Goal: Check status: Check status

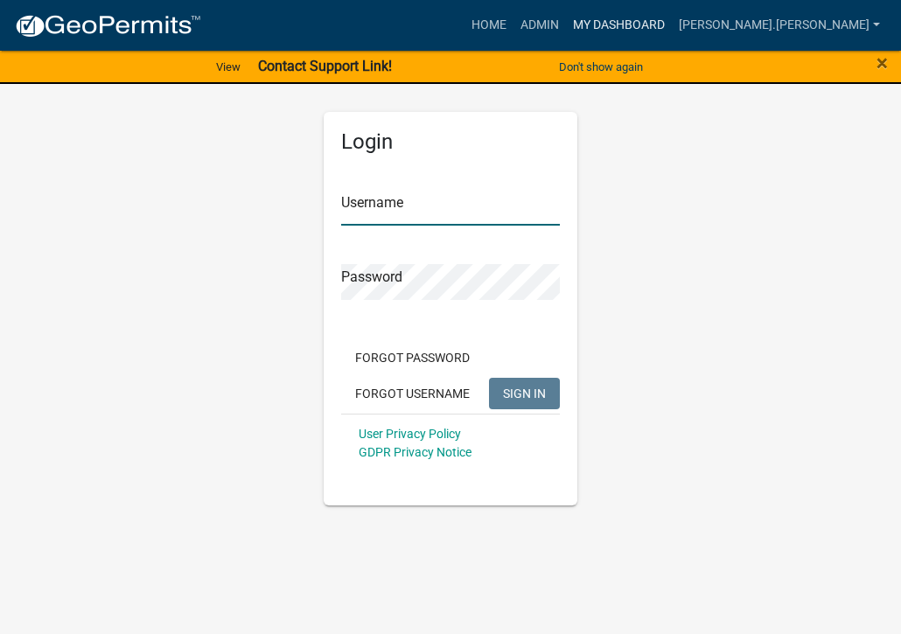
type input "[PERSON_NAME].[PERSON_NAME]"
click at [672, 23] on link "My Dashboard" at bounding box center [619, 25] width 106 height 33
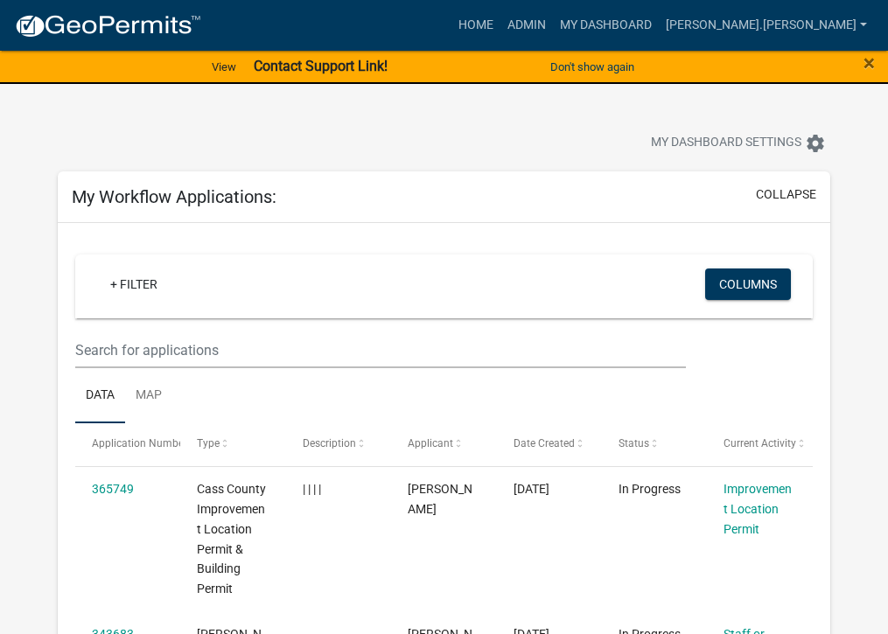
click at [511, 136] on div "My Dashboard Settings settings" at bounding box center [677, 145] width 333 height 38
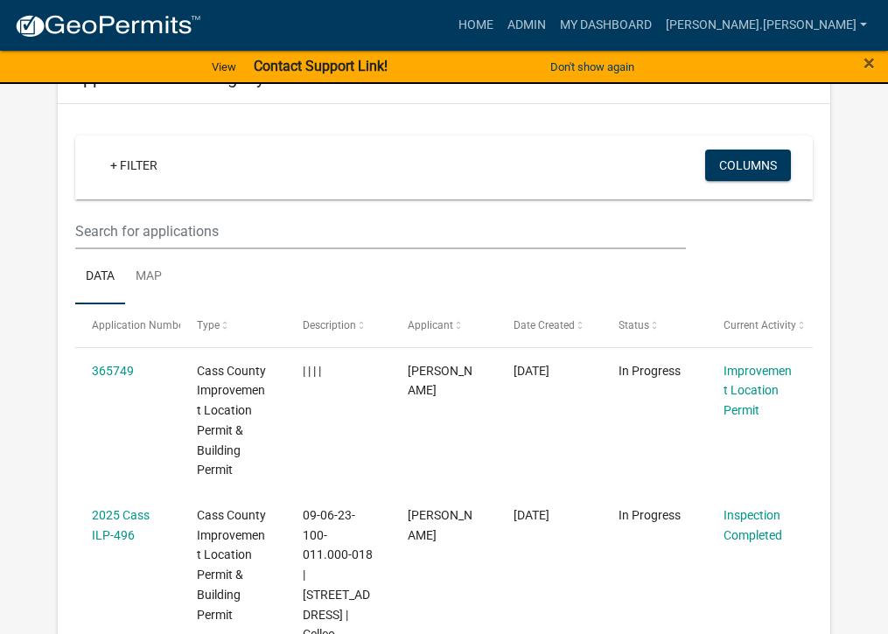
scroll to position [2099, 0]
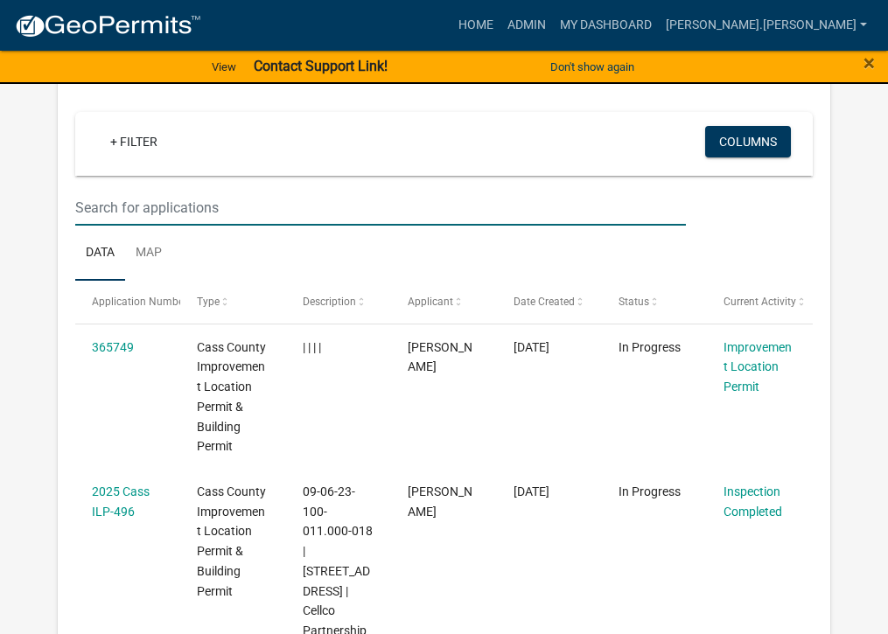
click at [240, 190] on input "text" at bounding box center [380, 208] width 611 height 36
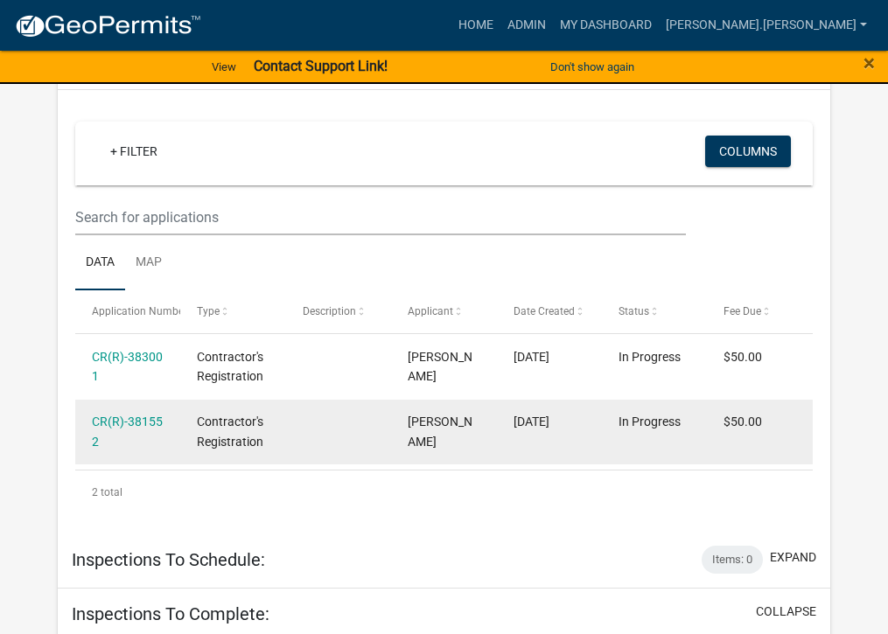
scroll to position [2449, 0]
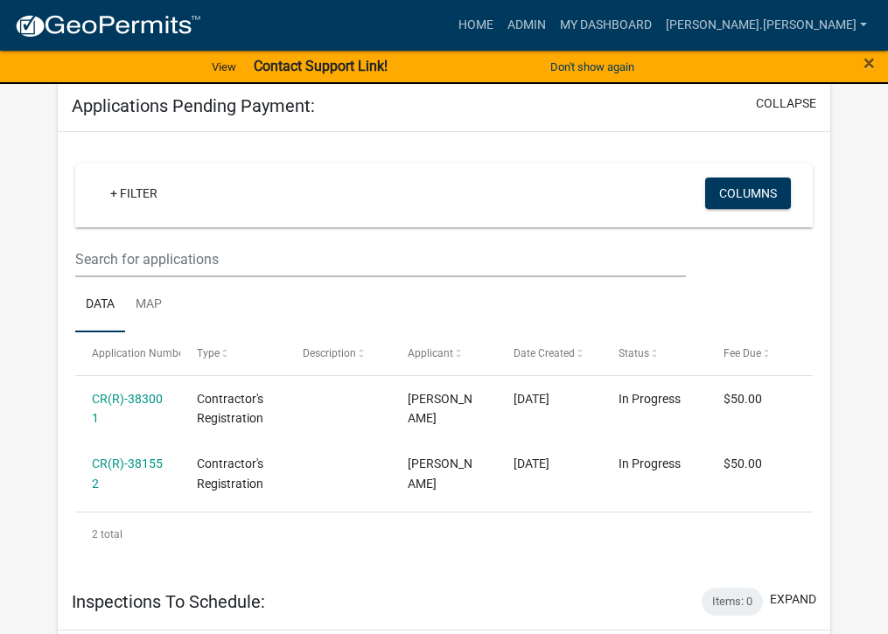
type input "ILP-437"
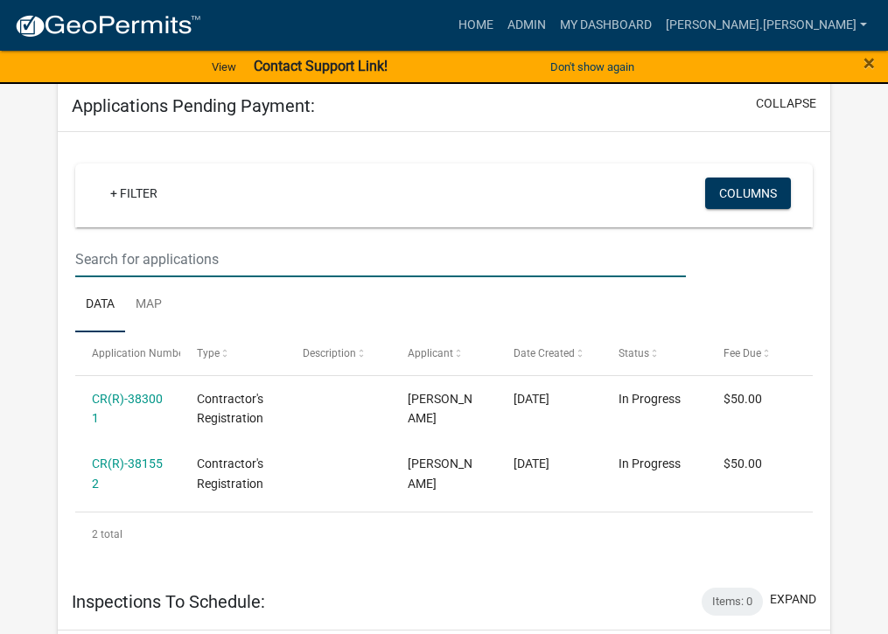
click at [222, 241] on input "text" at bounding box center [380, 259] width 611 height 36
type input "ILP-437"
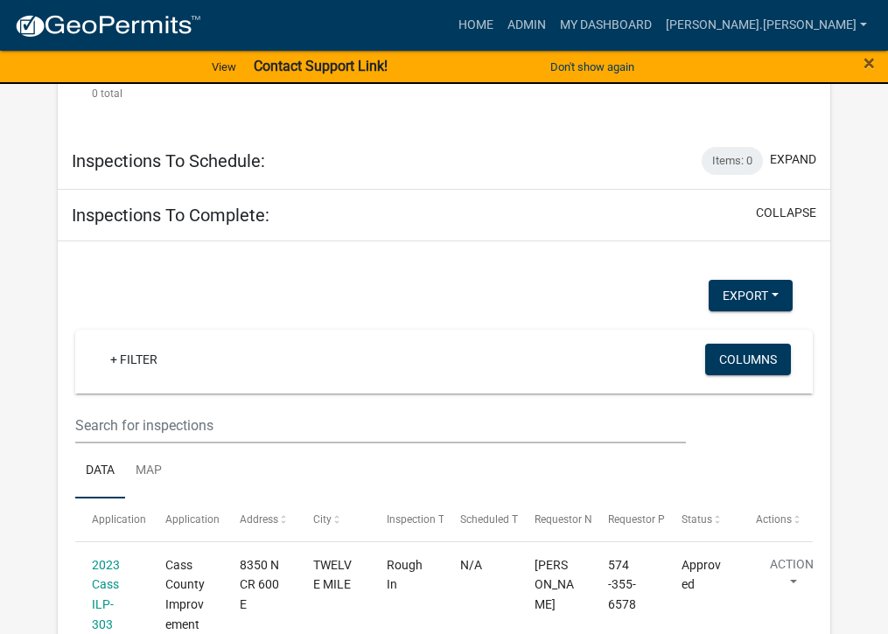
scroll to position [2799, 0]
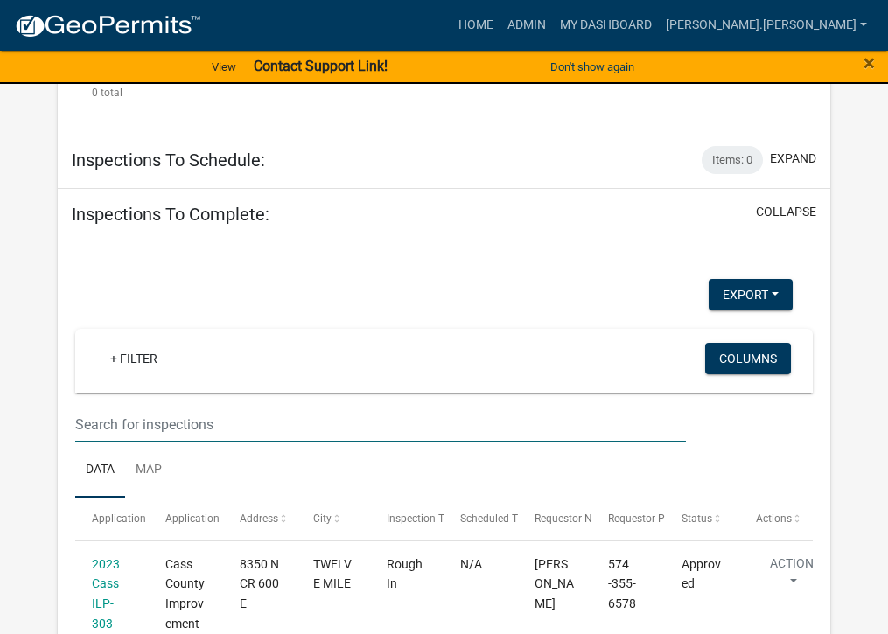
click at [236, 407] on input "text" at bounding box center [380, 425] width 611 height 36
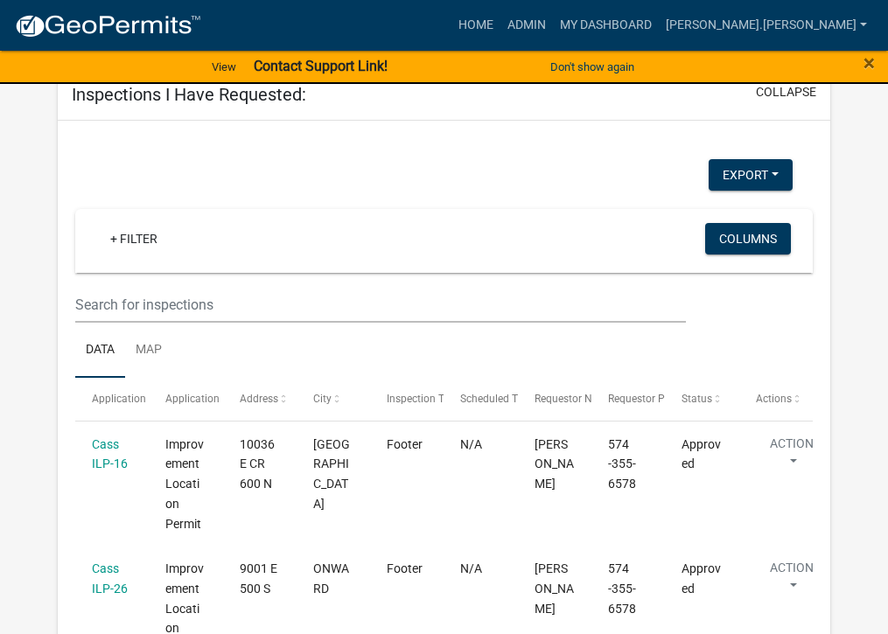
scroll to position [3499, 0]
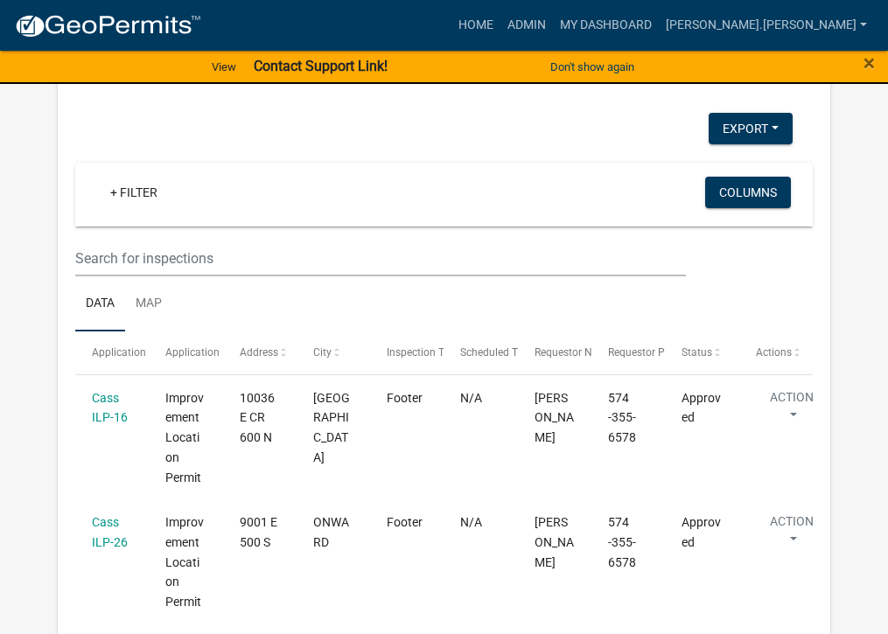
type input "ILP-437"
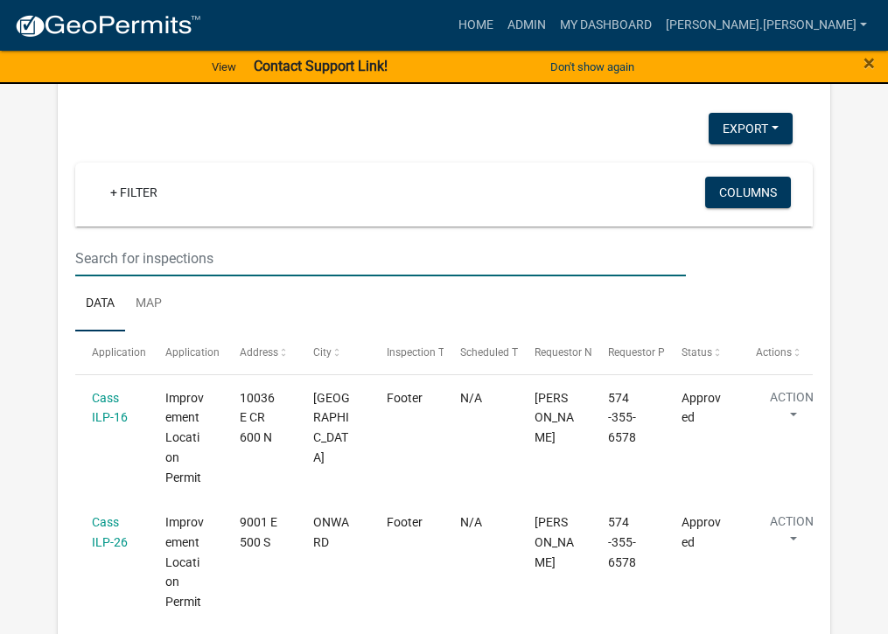
click at [161, 241] on input "text" at bounding box center [380, 259] width 611 height 36
type input "ILP-437"
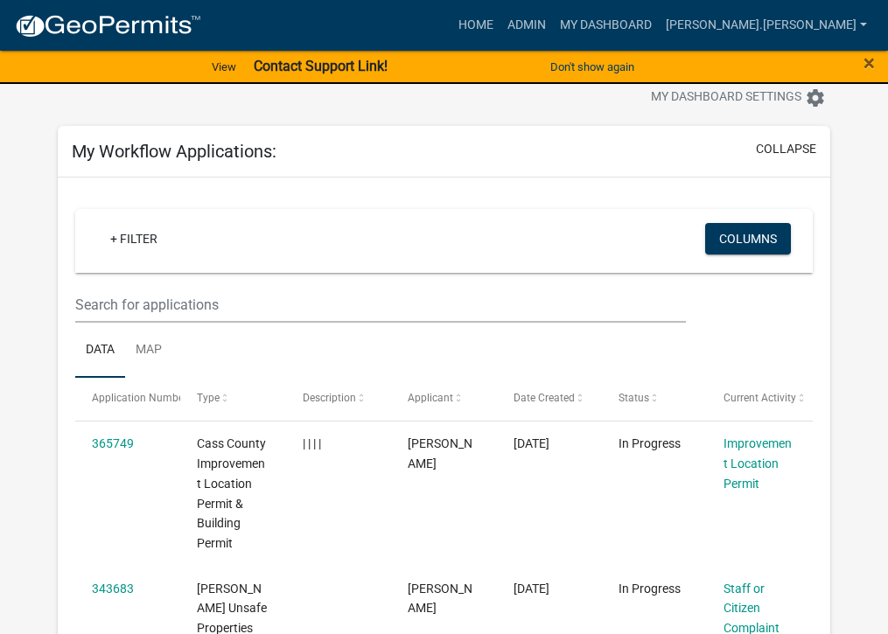
scroll to position [31, 0]
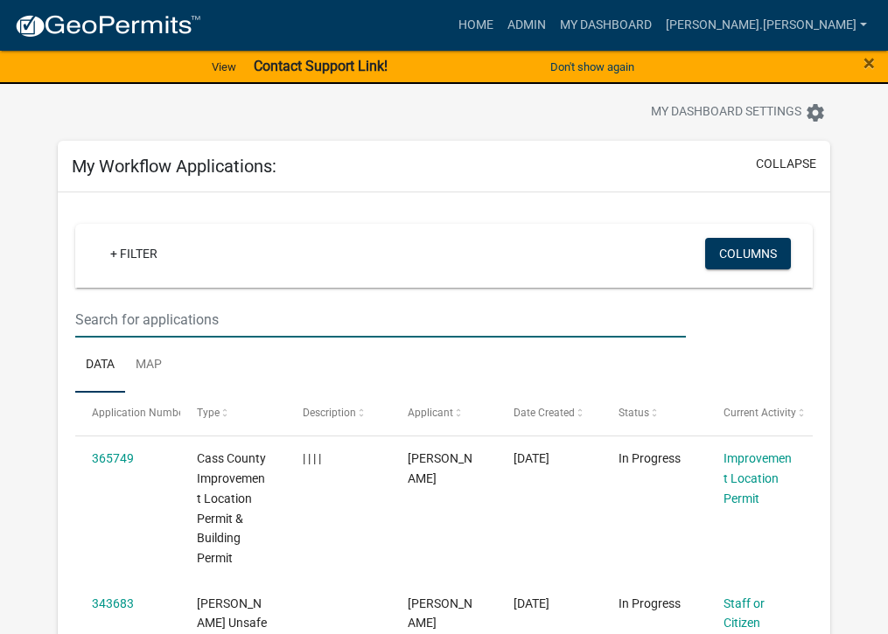
click at [118, 314] on input "text" at bounding box center [380, 320] width 611 height 36
type input "ILP-437"
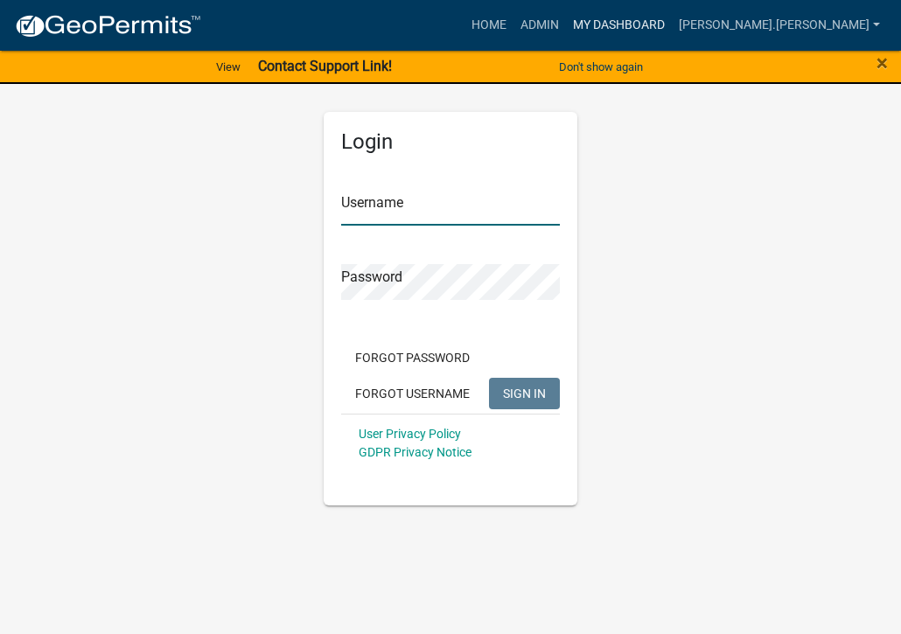
type input "[PERSON_NAME].[PERSON_NAME]"
click at [672, 24] on link "My Dashboard" at bounding box center [619, 25] width 106 height 33
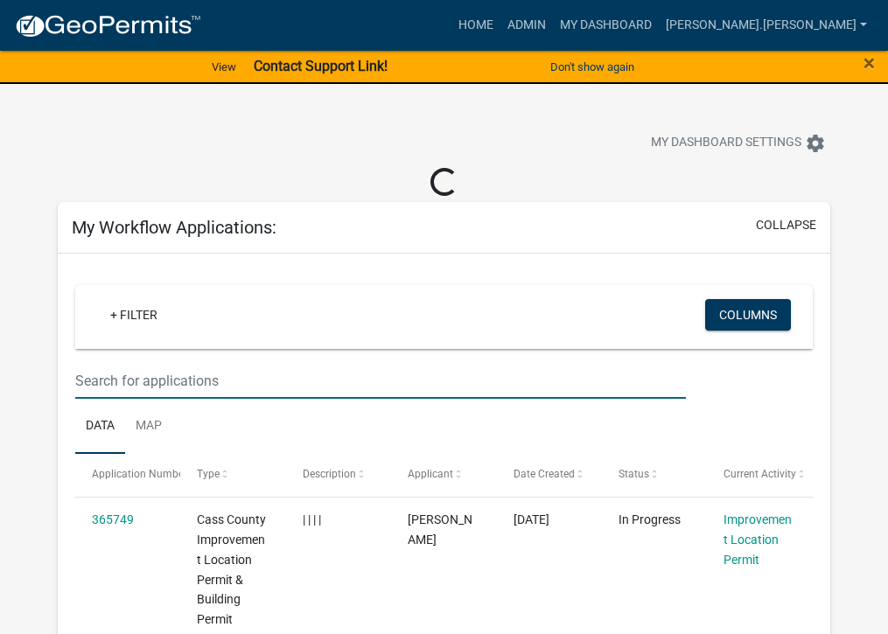
click at [239, 374] on input "text" at bounding box center [380, 381] width 611 height 36
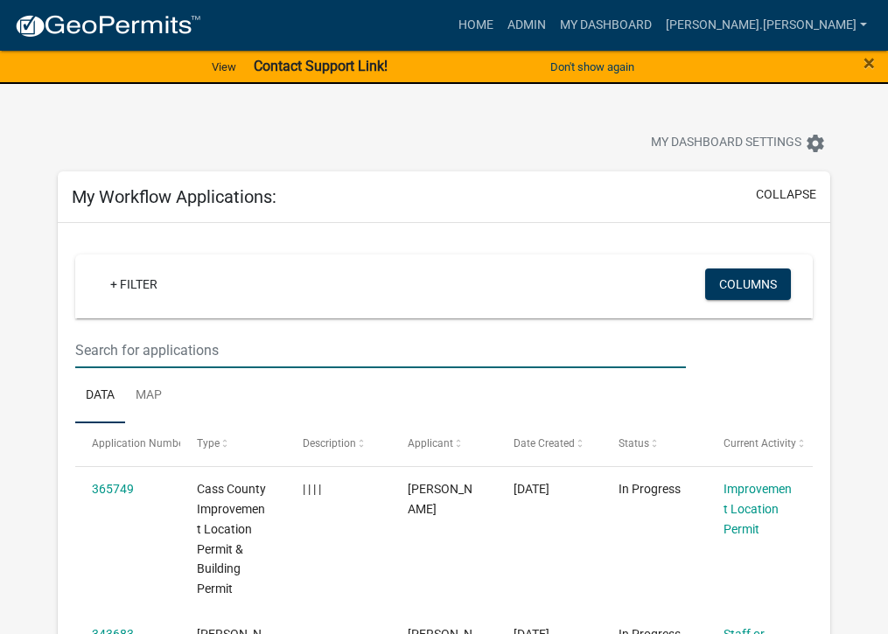
type input "ILP-437"
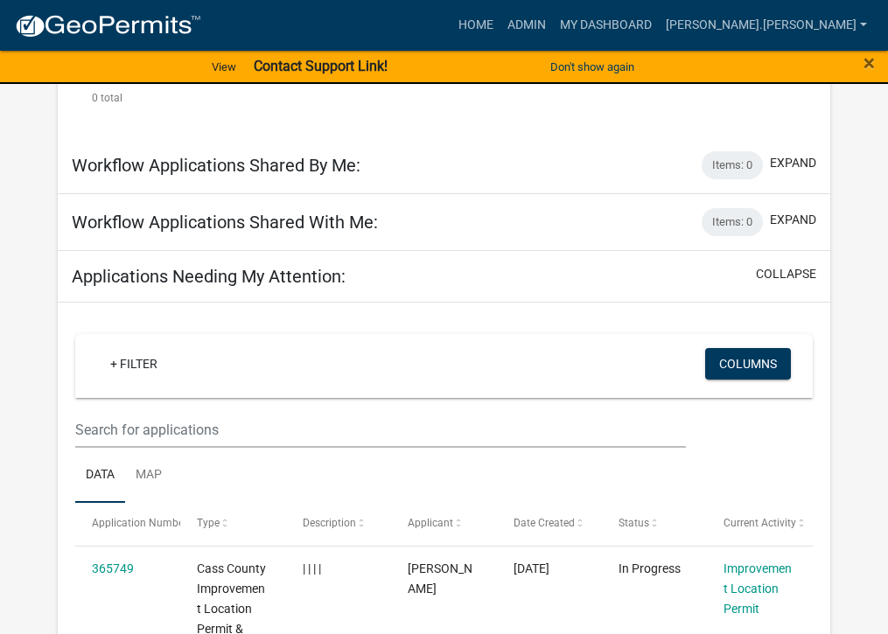
scroll to position [437, 0]
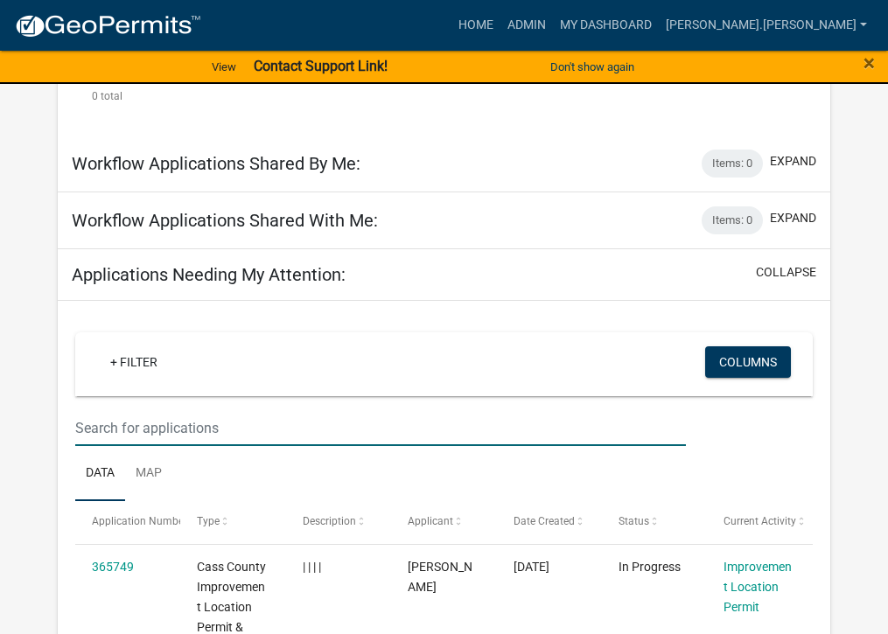
click at [209, 420] on input "text" at bounding box center [380, 428] width 611 height 36
type input "ILP-437"
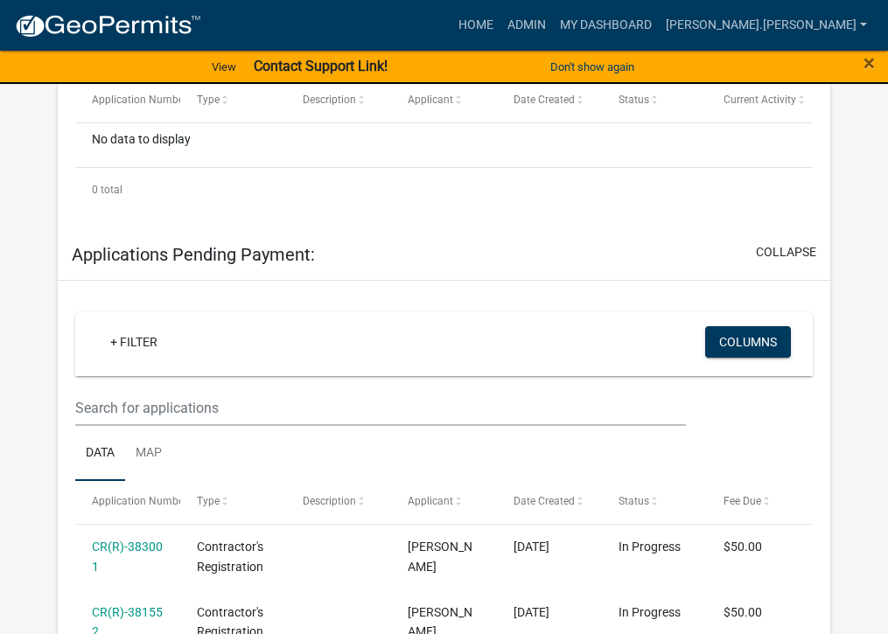
scroll to position [962, 0]
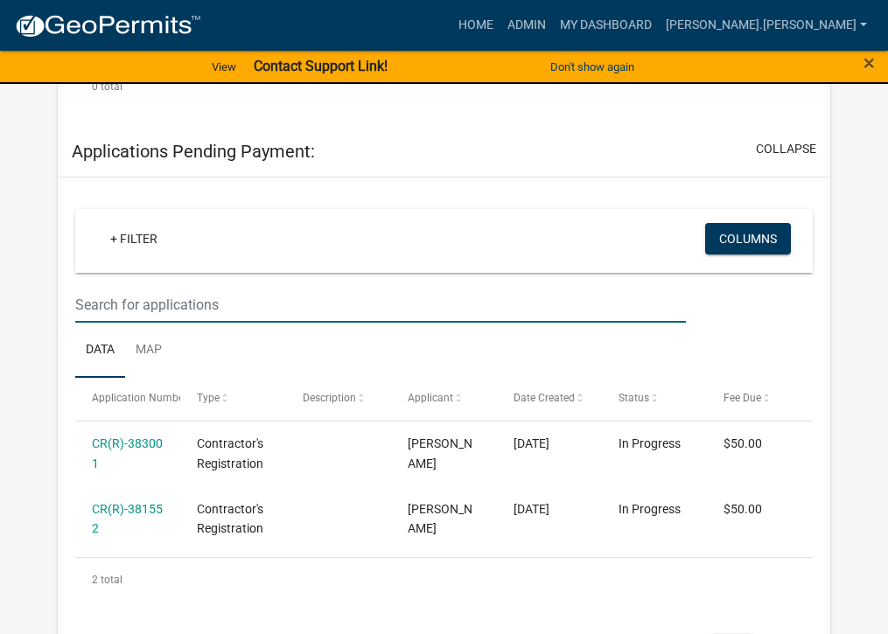
click at [174, 309] on input "text" at bounding box center [380, 305] width 611 height 36
click at [153, 307] on input "text" at bounding box center [380, 305] width 611 height 36
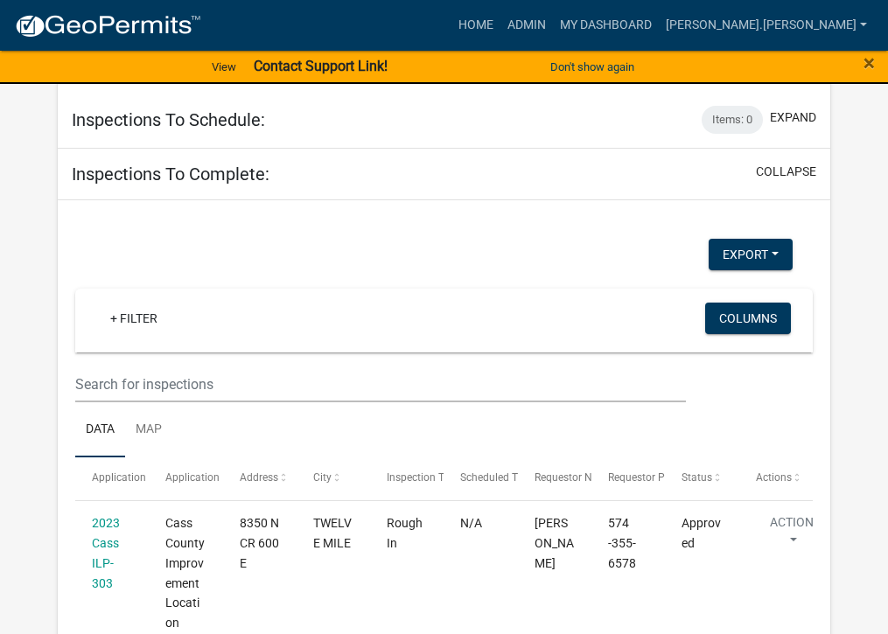
scroll to position [1399, 0]
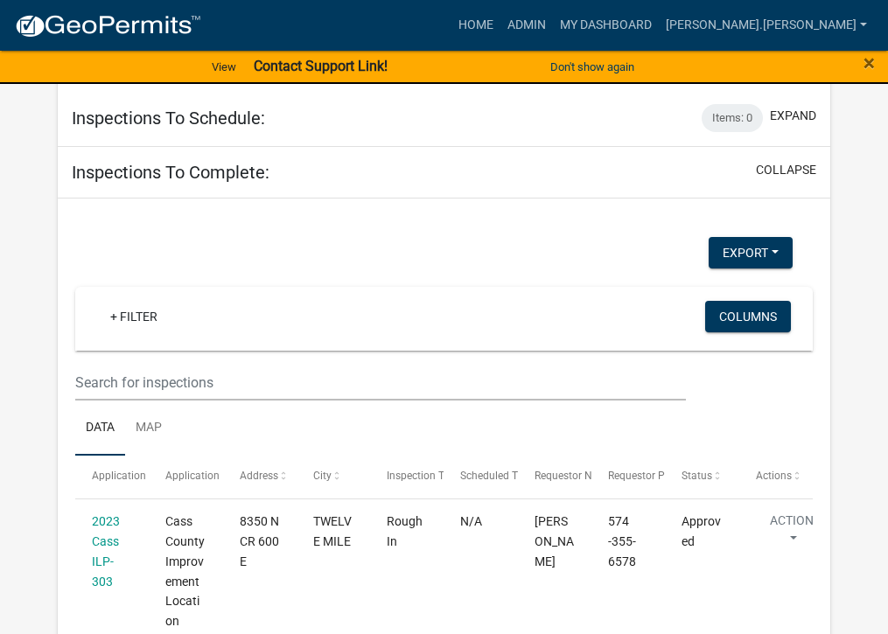
type input "ILP-437"
click at [238, 387] on input "text" at bounding box center [380, 383] width 611 height 36
type input "ILP-437"
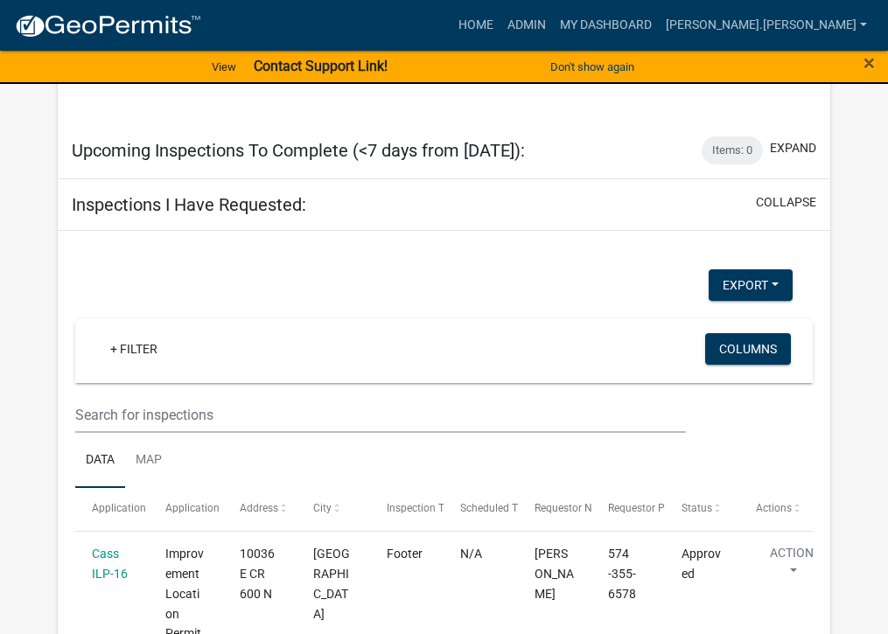
scroll to position [1924, 0]
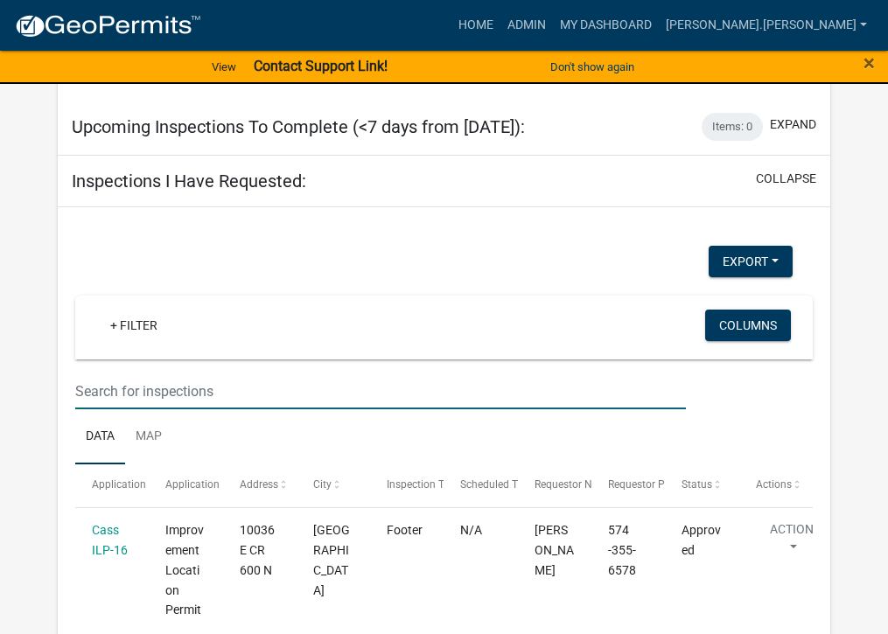
click at [206, 392] on input "text" at bounding box center [380, 391] width 611 height 36
type input "ILP-437"
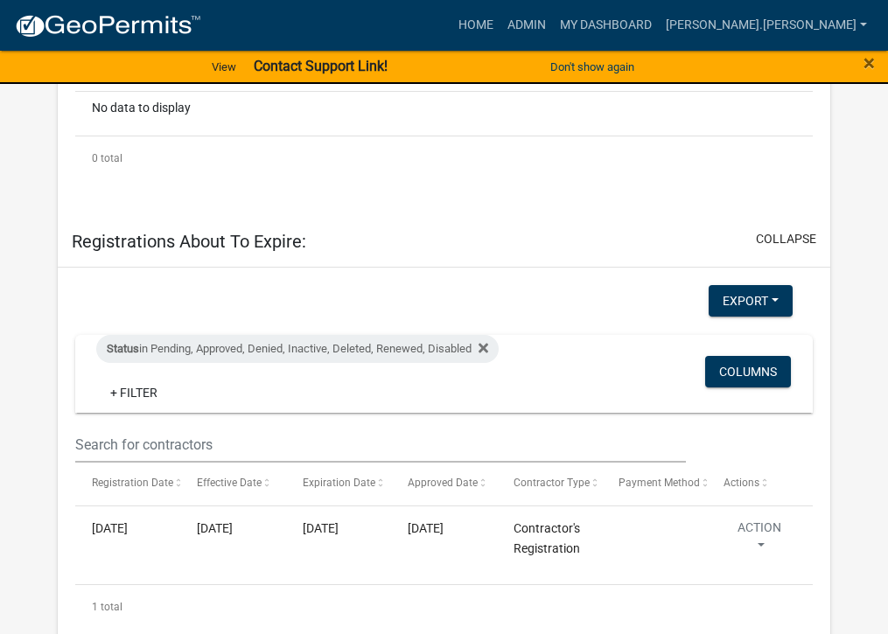
scroll to position [2362, 0]
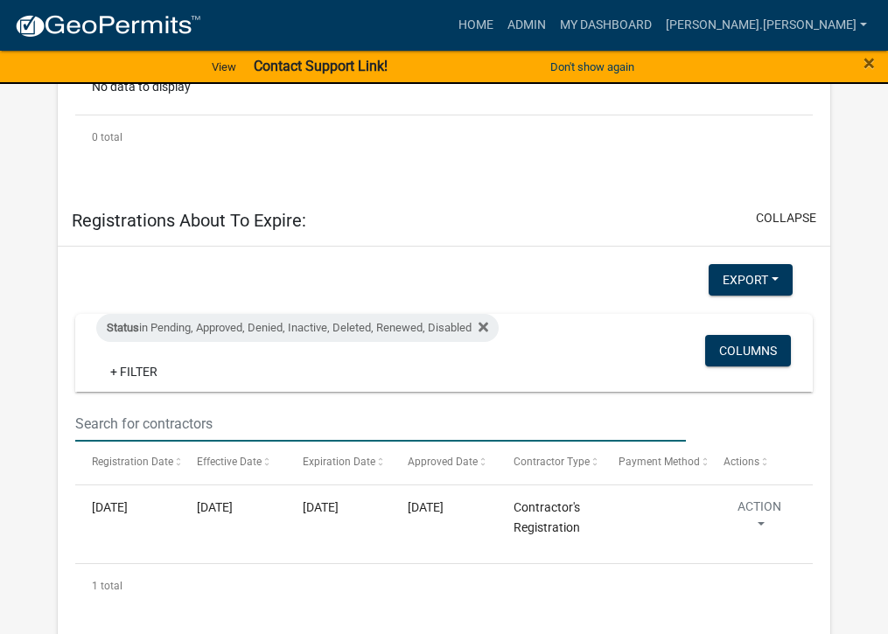
click at [219, 417] on input "text" at bounding box center [380, 424] width 611 height 36
type input "ILP-437"
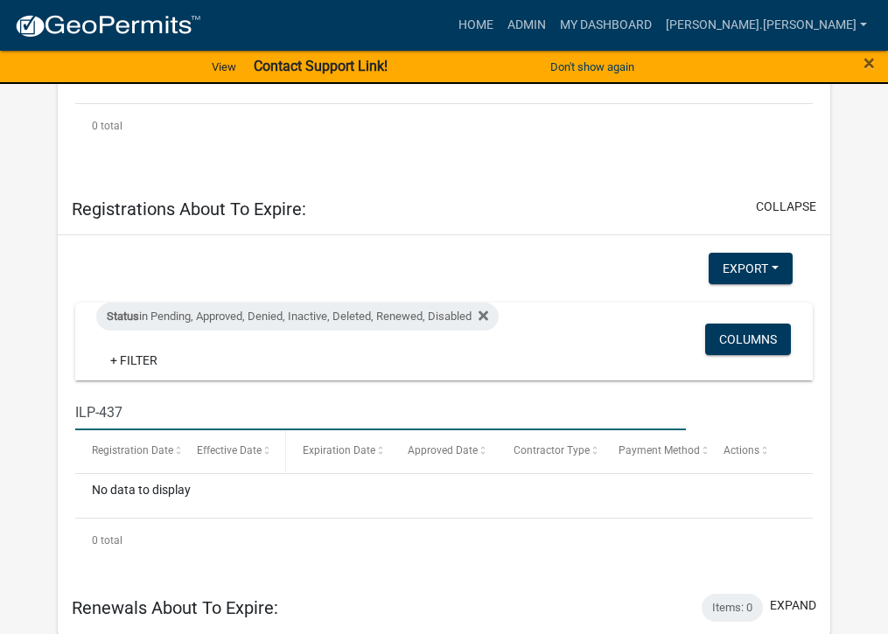
scroll to position [2376, 0]
